Goal: Information Seeking & Learning: Learn about a topic

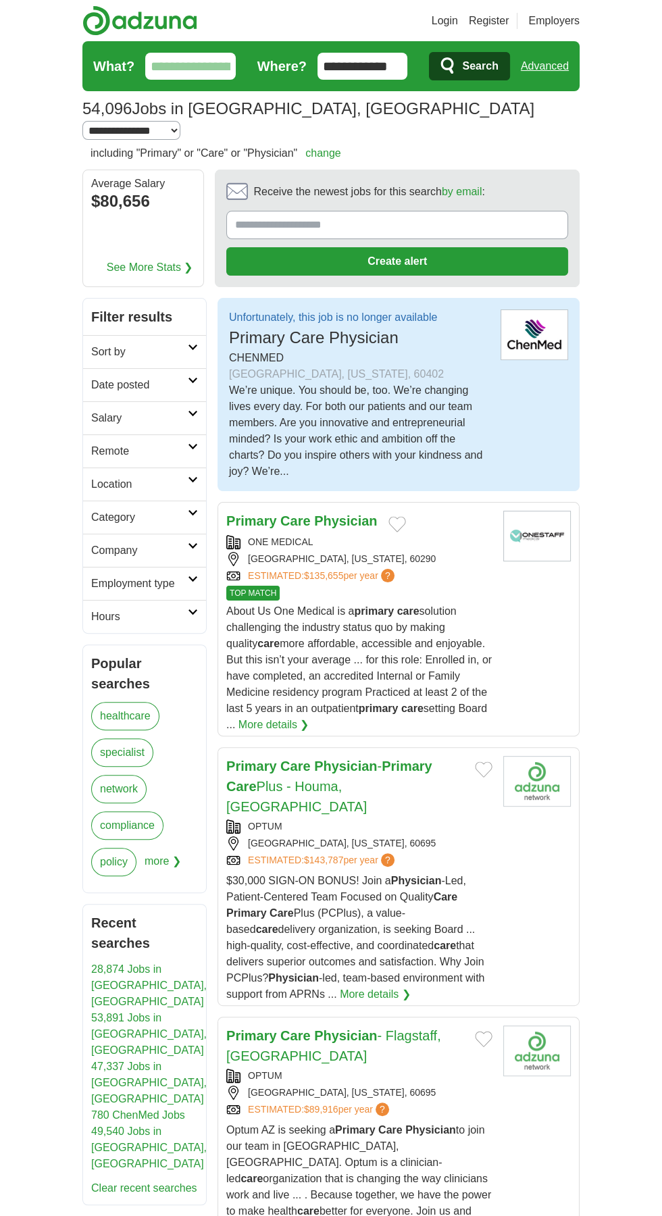
click at [356, 309] on p "Unfortunately, this job is no longer available" at bounding box center [333, 317] width 208 height 16
click at [297, 328] on span "Primary Care Physician" at bounding box center [314, 337] width 170 height 18
click at [290, 328] on span "Primary Care Physician" at bounding box center [314, 337] width 170 height 18
click at [565, 309] on img at bounding box center [534, 334] width 68 height 51
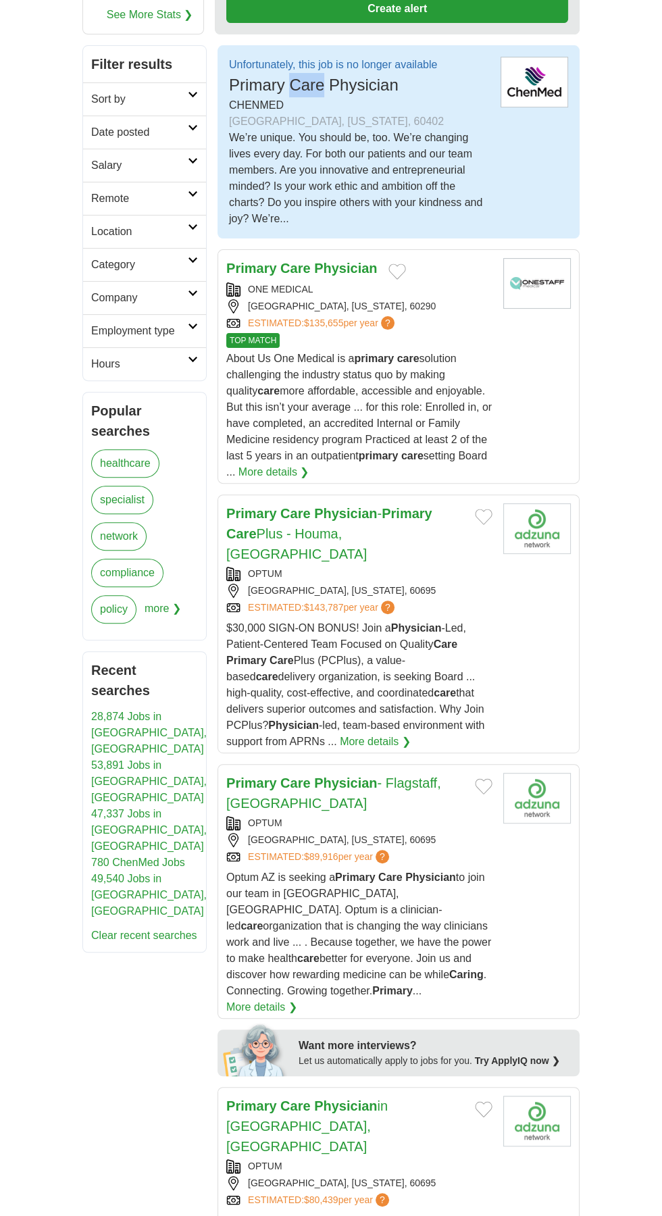
scroll to position [251, 0]
click at [284, 317] on link "ESTIMATED: $135,655 per year ?" at bounding box center [322, 324] width 149 height 14
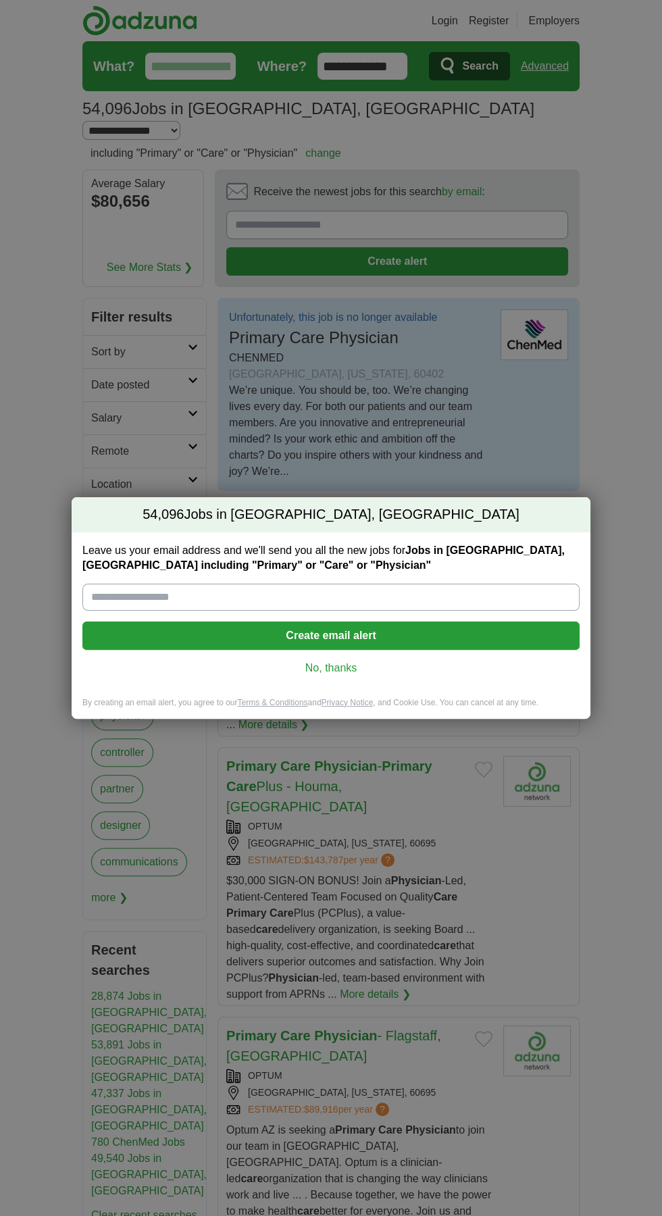
click at [573, 296] on div "54,096 Jobs in Stickney, IL Leave us your email address and we'll send you all …" at bounding box center [331, 608] width 662 height 1216
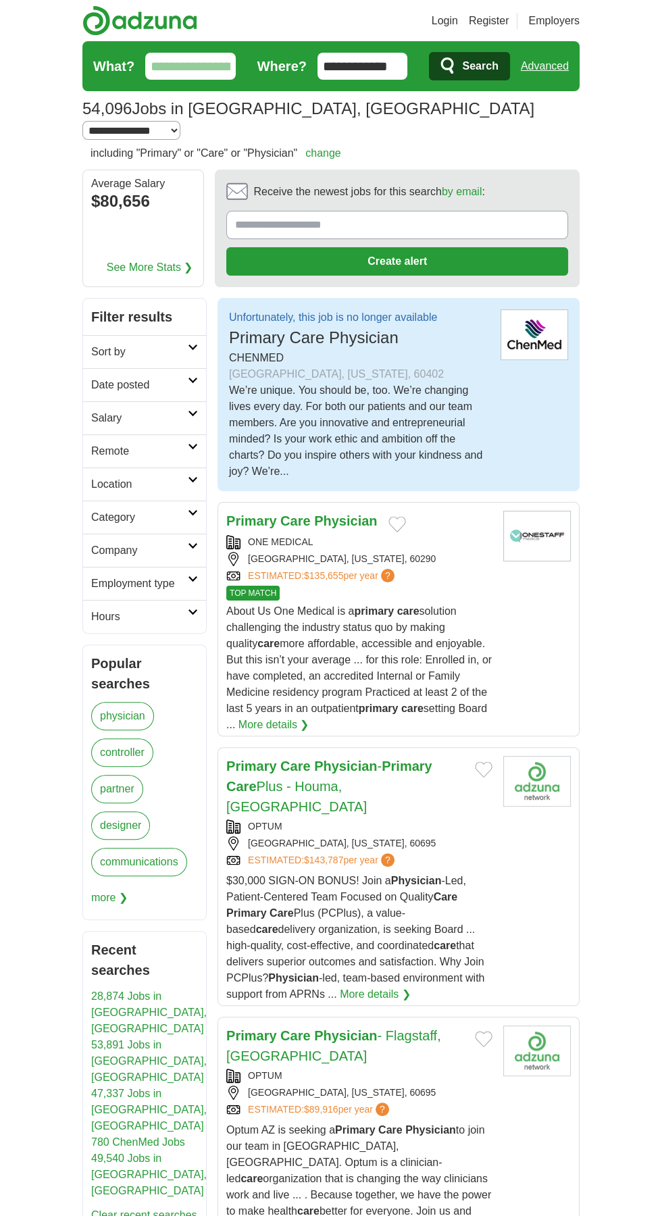
click at [326, 513] on strong "Physician" at bounding box center [345, 520] width 63 height 15
